Goal: Check status: Check status

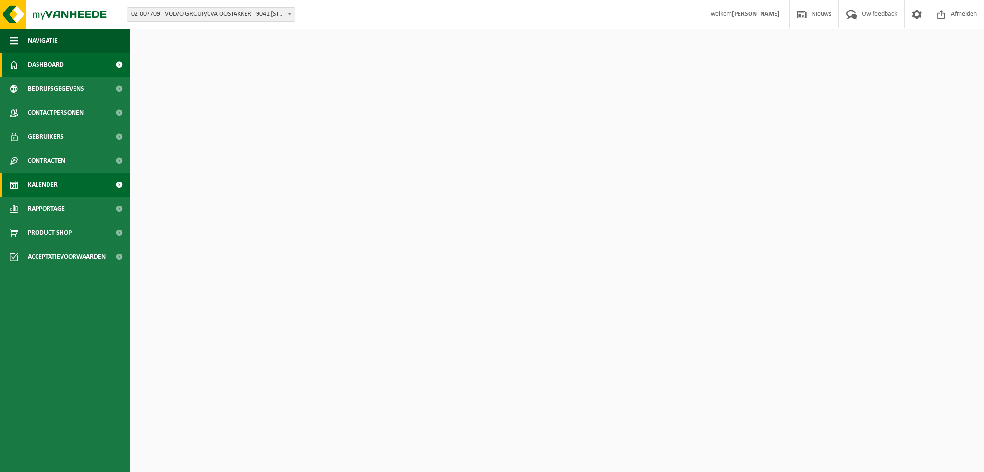
click at [56, 185] on span "Kalender" at bounding box center [43, 185] width 30 height 24
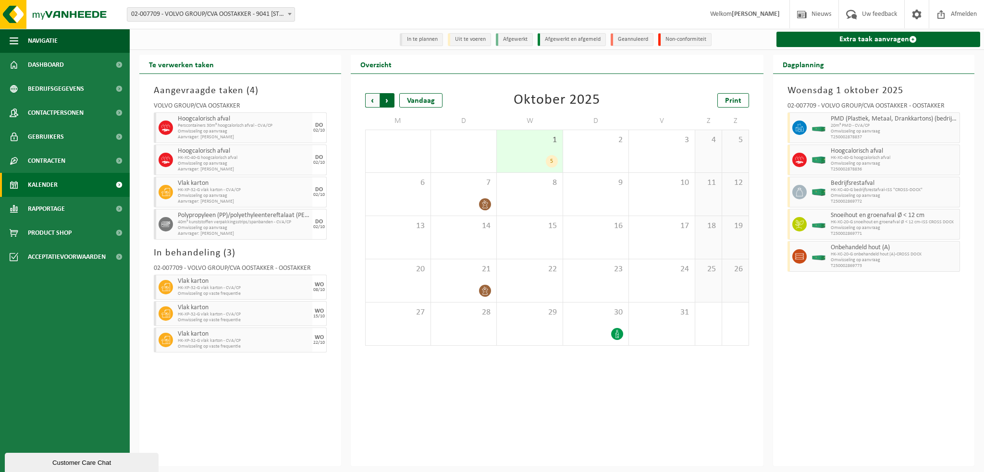
click at [372, 101] on span "Vorige" at bounding box center [372, 100] width 14 height 14
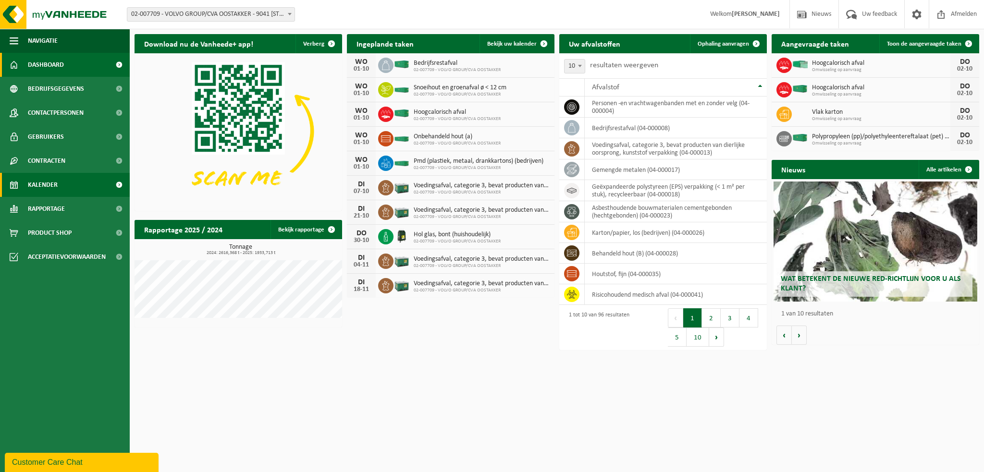
click at [62, 180] on link "Kalender" at bounding box center [65, 185] width 130 height 24
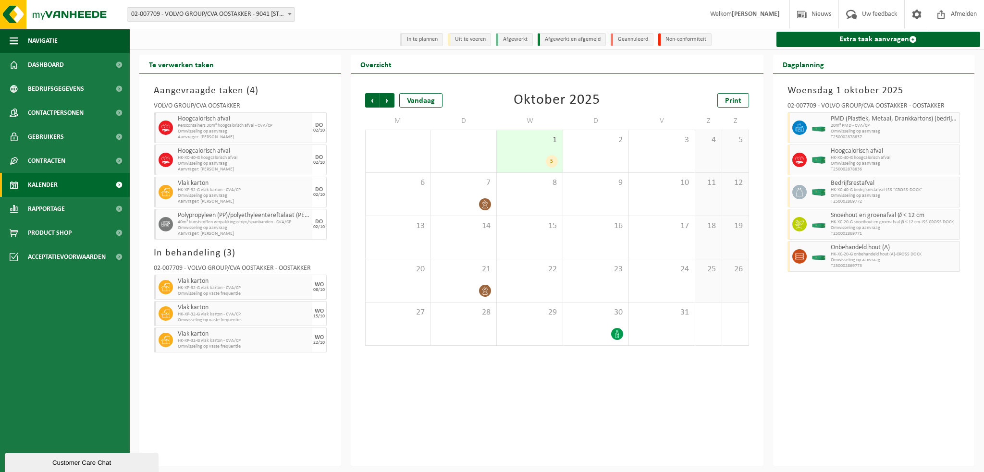
click at [863, 349] on div "[DATE] 02-007709 - VOLVO GROUP/CVA OOSTAKKER - OOSTAKKER PMD (Plastiek, Metaal,…" at bounding box center [874, 270] width 202 height 393
